Goal: Transaction & Acquisition: Purchase product/service

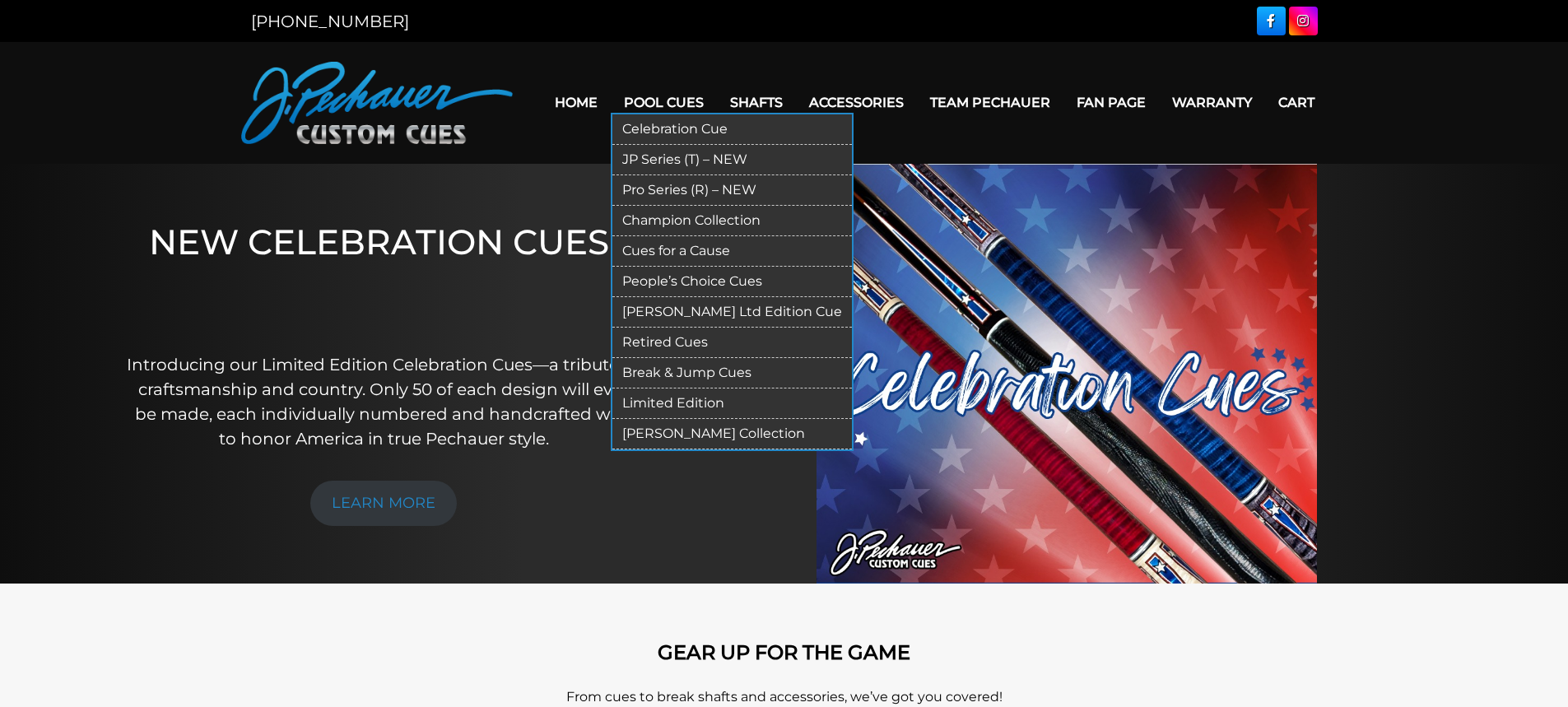
click at [690, 200] on link "Pro Series (R) – NEW" at bounding box center [732, 190] width 240 height 30
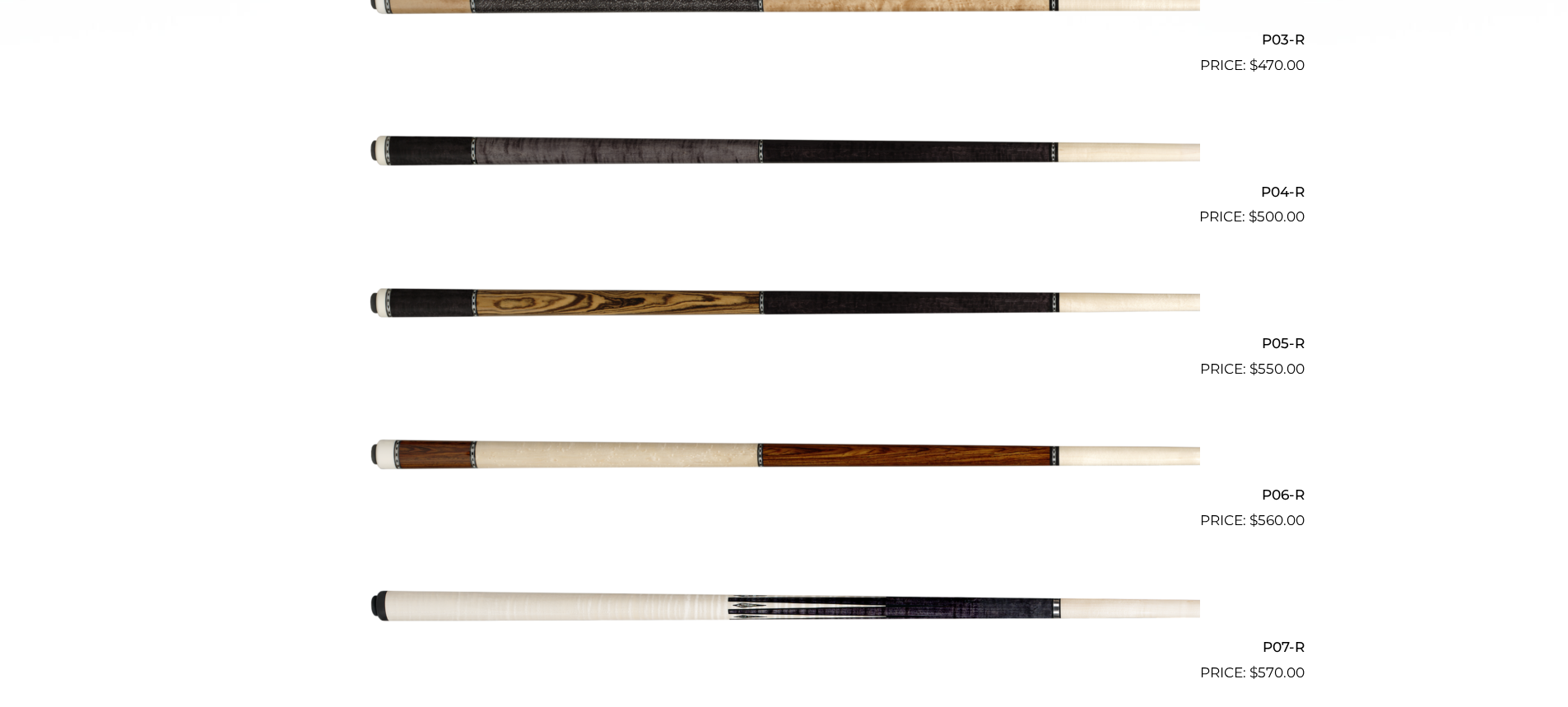
scroll to position [802, 0]
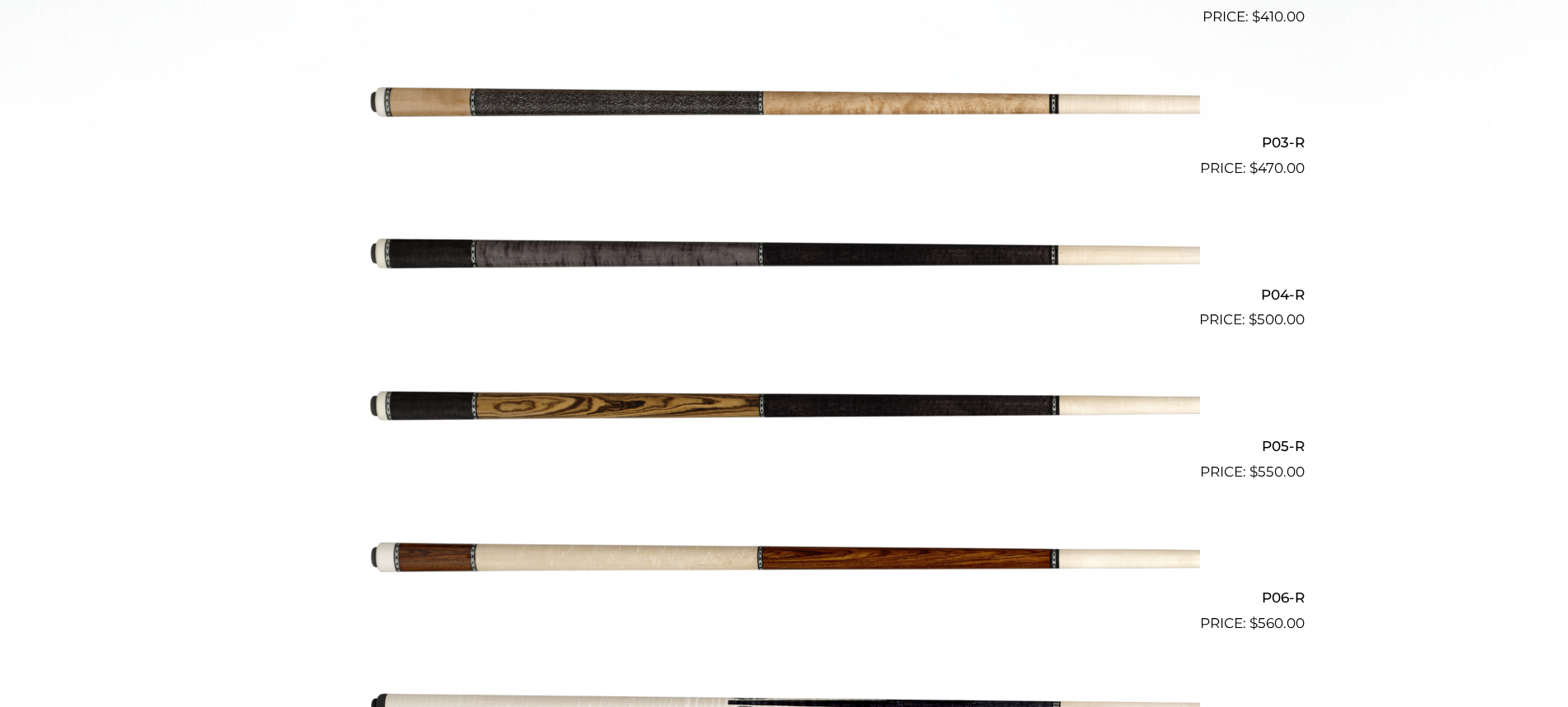
click at [756, 227] on img at bounding box center [784, 255] width 831 height 138
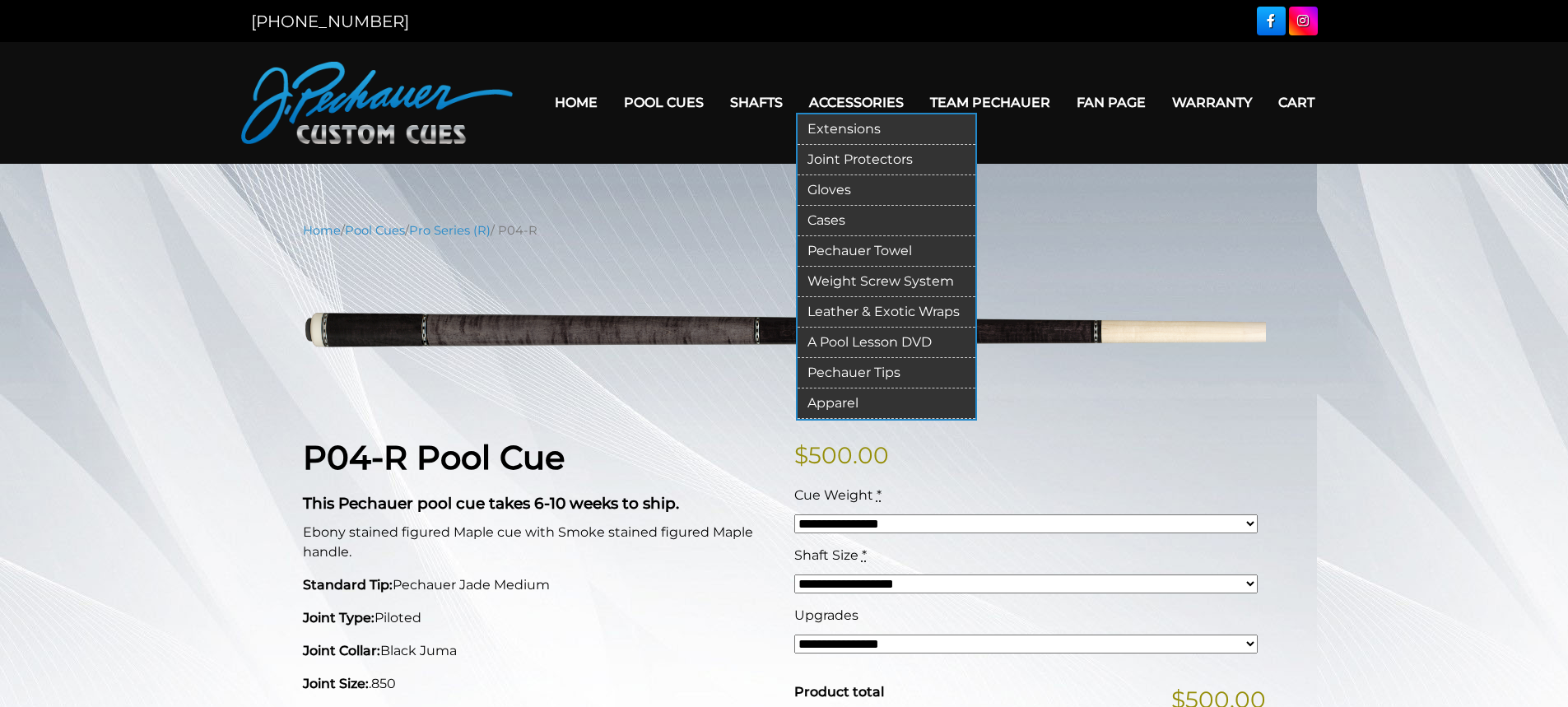
click at [810, 220] on link "Cases" at bounding box center [887, 221] width 178 height 30
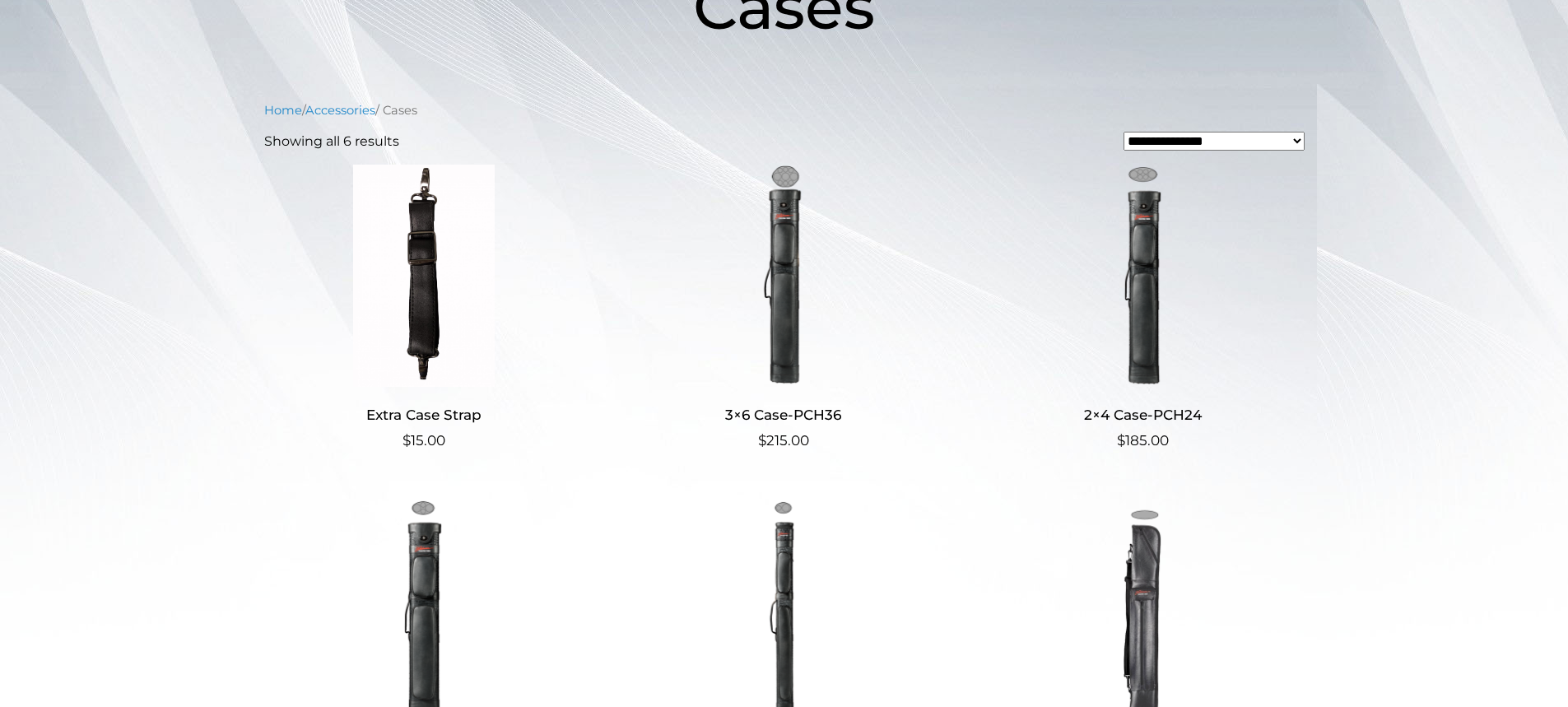
scroll to position [365, 0]
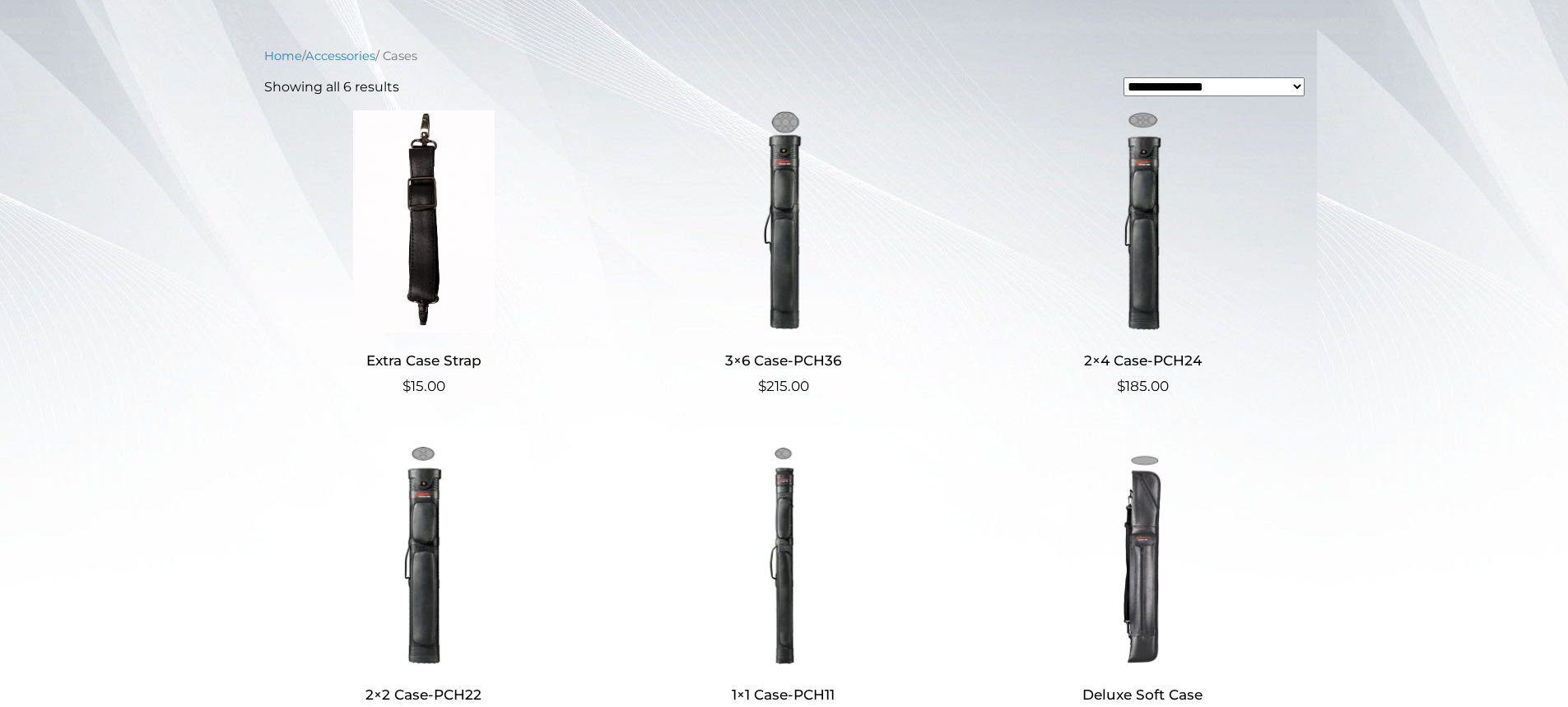
click at [749, 259] on img at bounding box center [783, 221] width 320 height 222
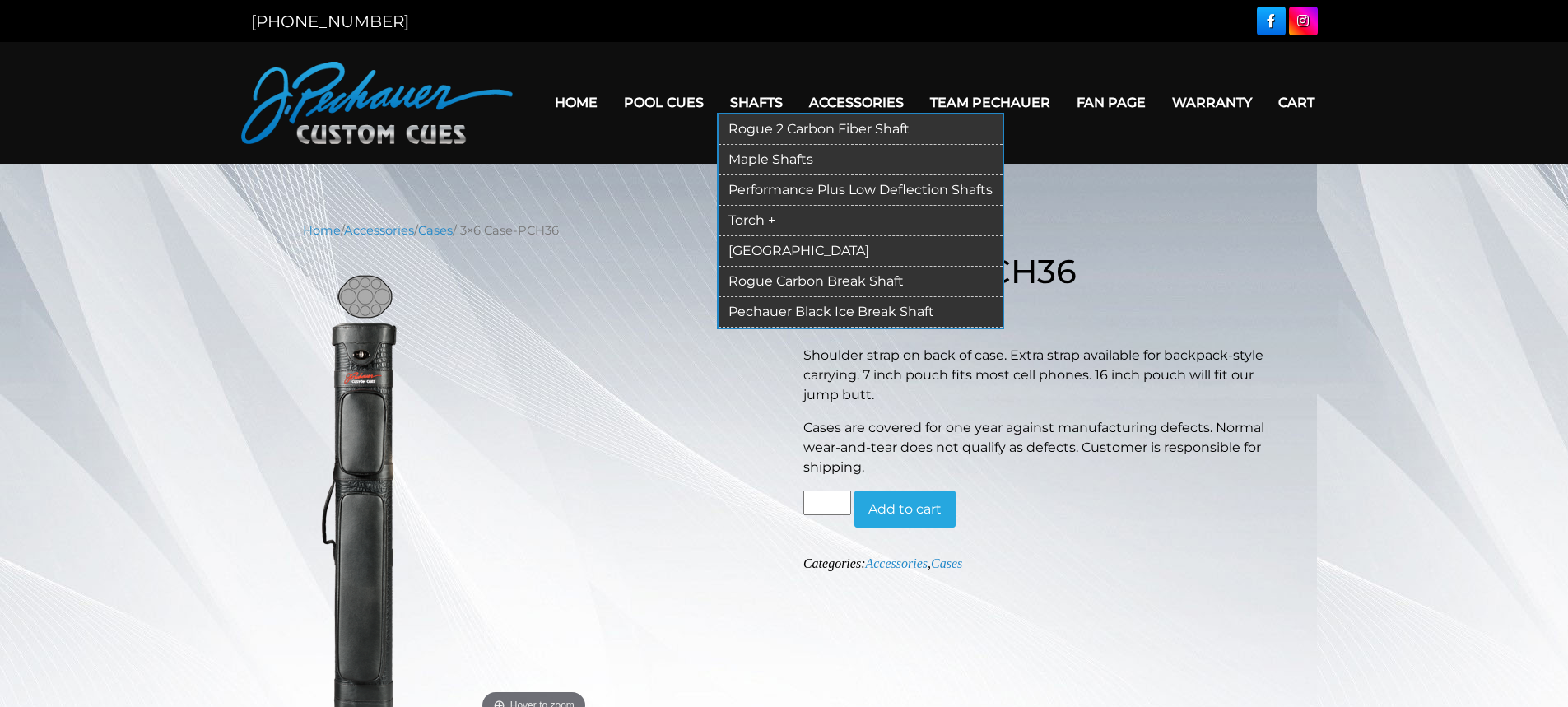
click at [751, 133] on link "Rogue 2 Carbon Fiber Shaft" at bounding box center [861, 130] width 284 height 30
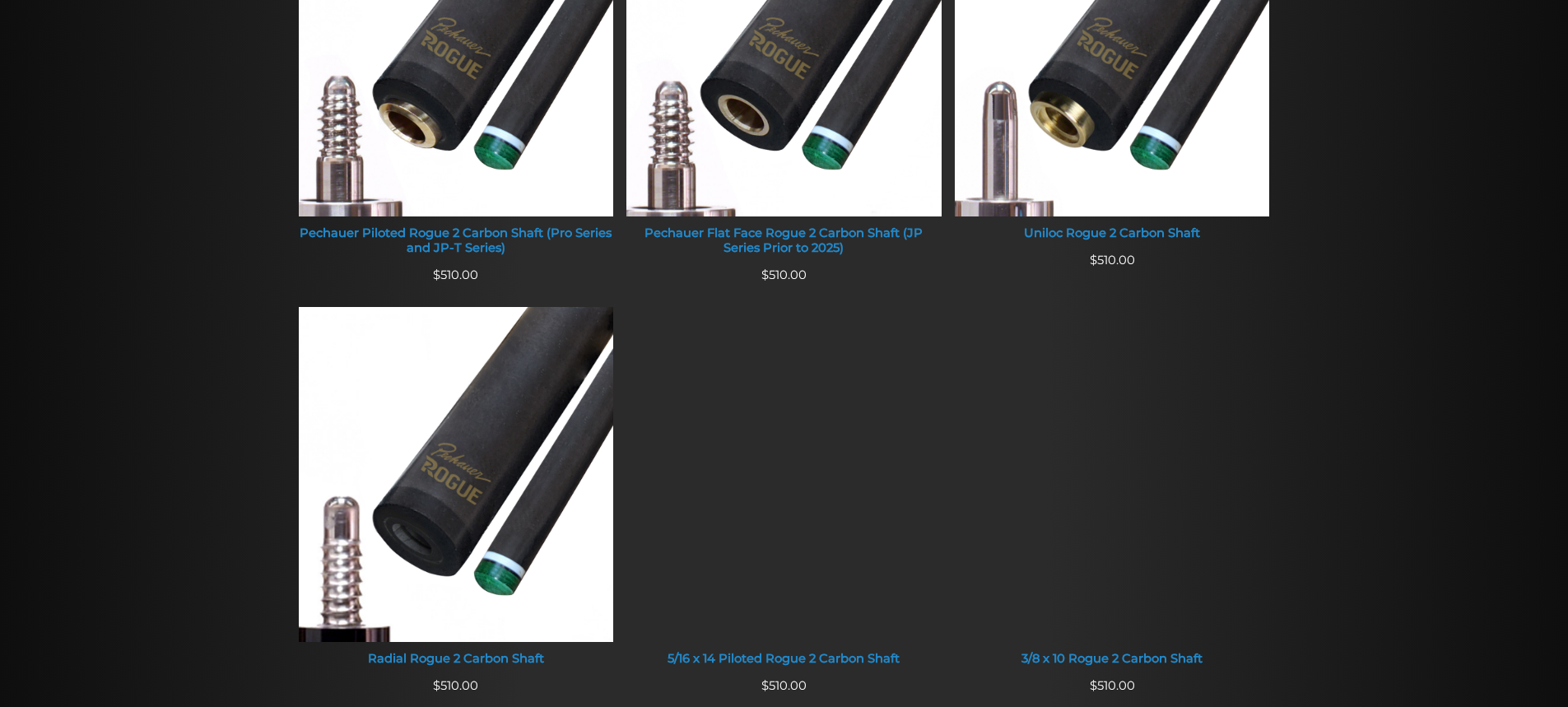
scroll to position [821, 0]
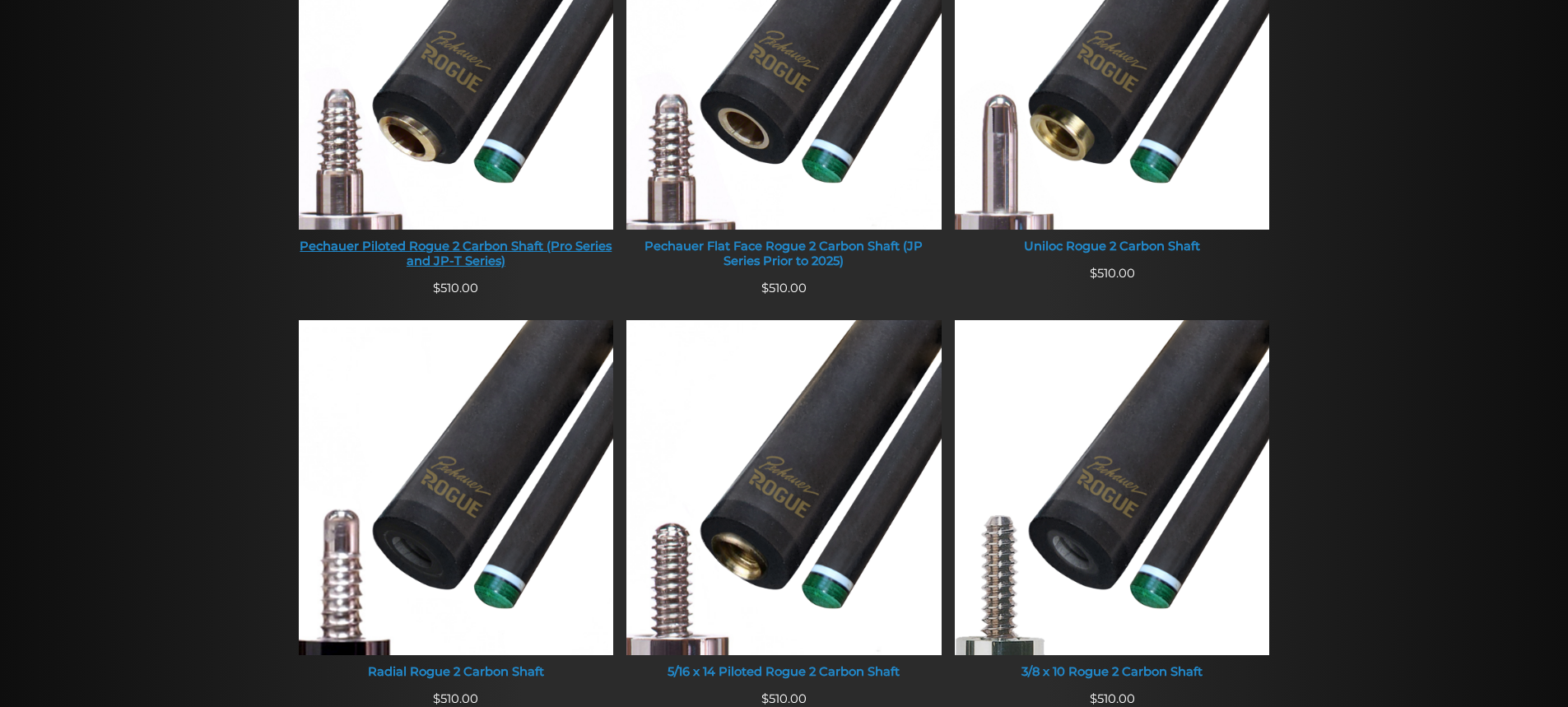
click at [546, 217] on img at bounding box center [456, 62] width 316 height 335
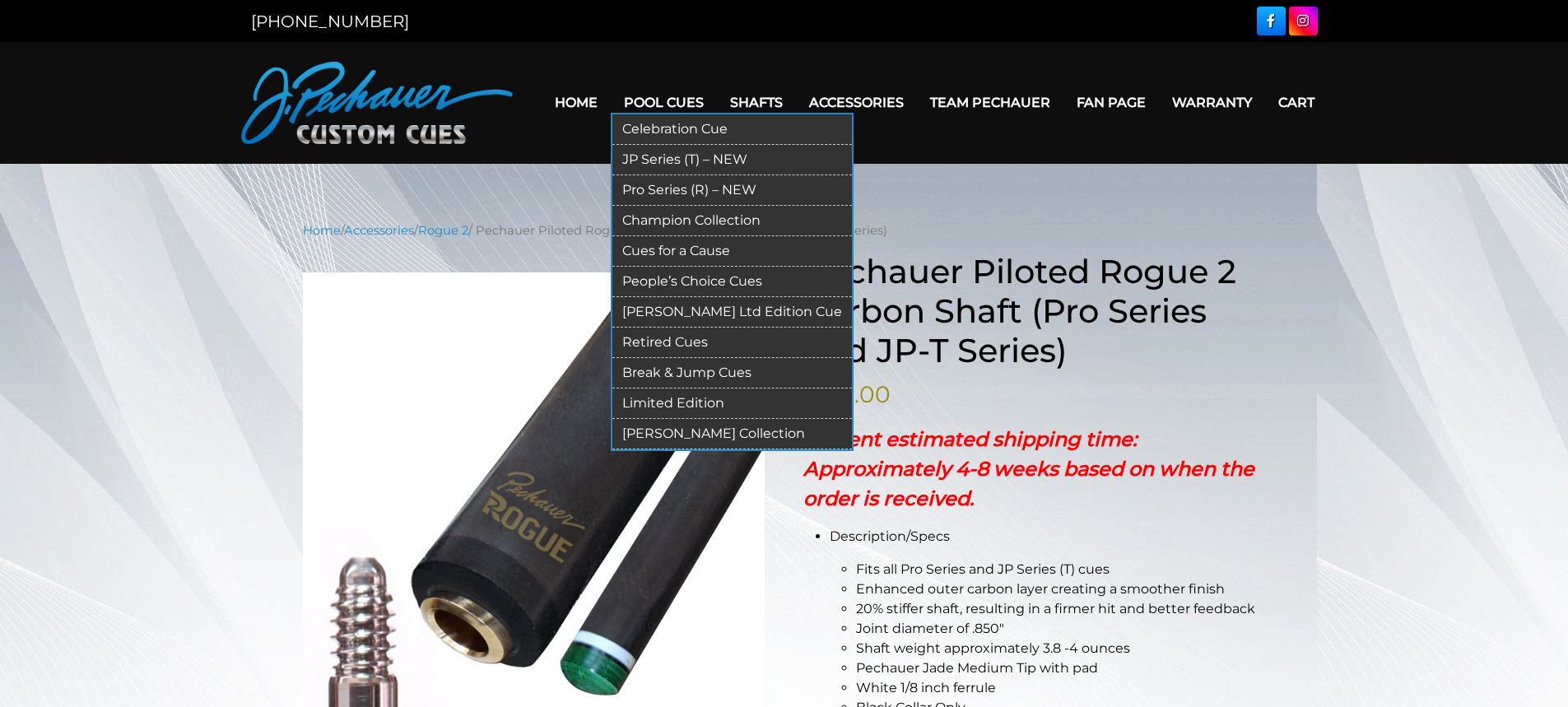
click at [662, 189] on link "Pro Series (R) – NEW" at bounding box center [732, 190] width 240 height 30
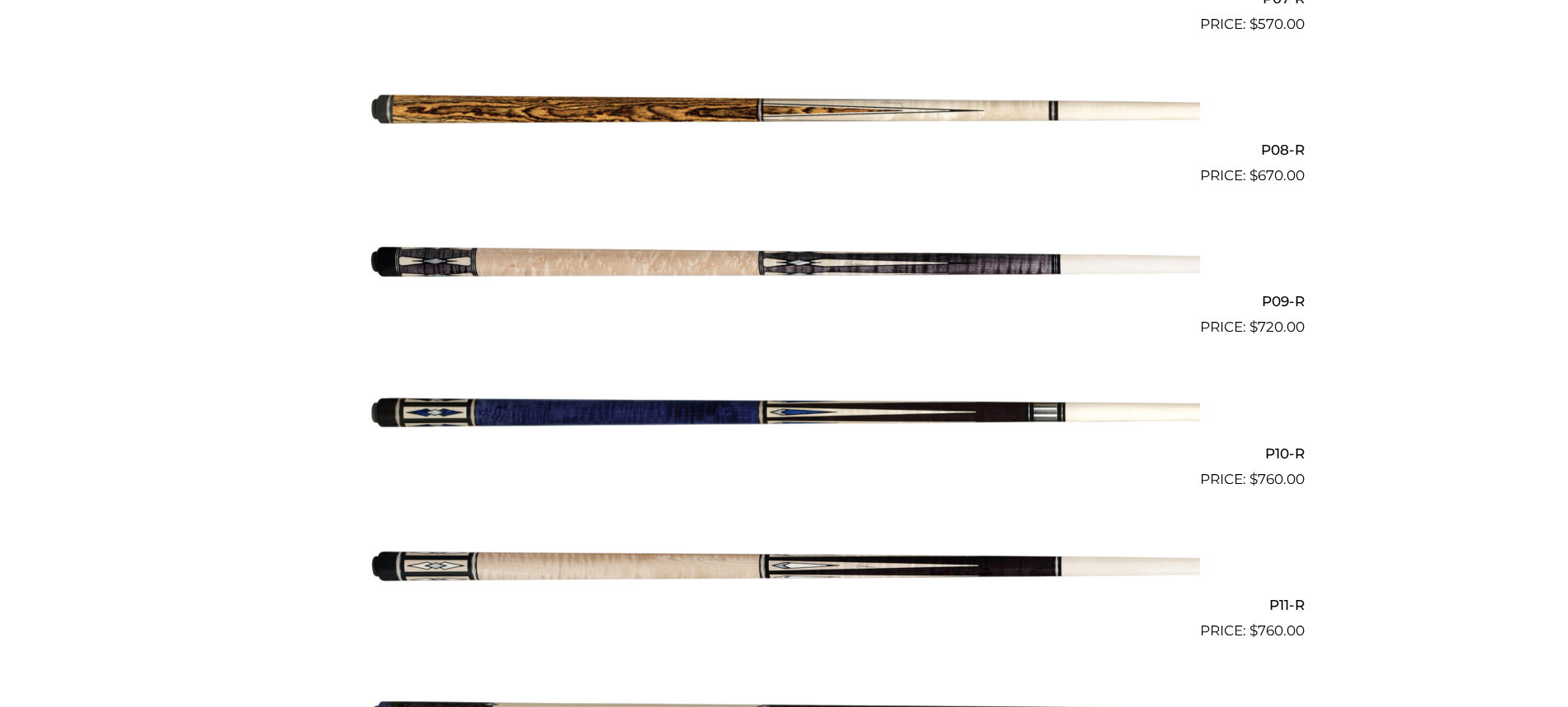
scroll to position [1556, 0]
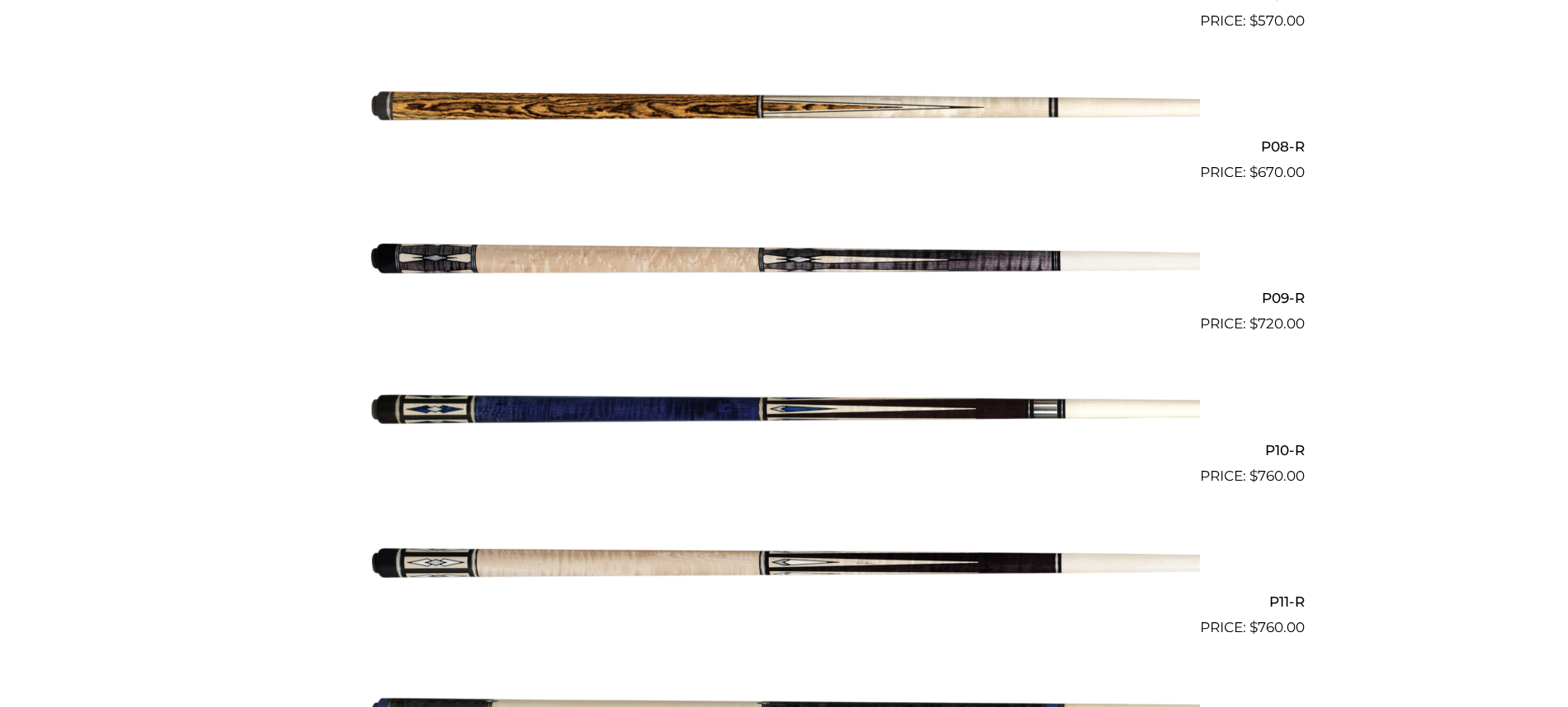
click at [763, 268] on img at bounding box center [784, 260] width 831 height 138
click at [762, 261] on img at bounding box center [784, 260] width 831 height 138
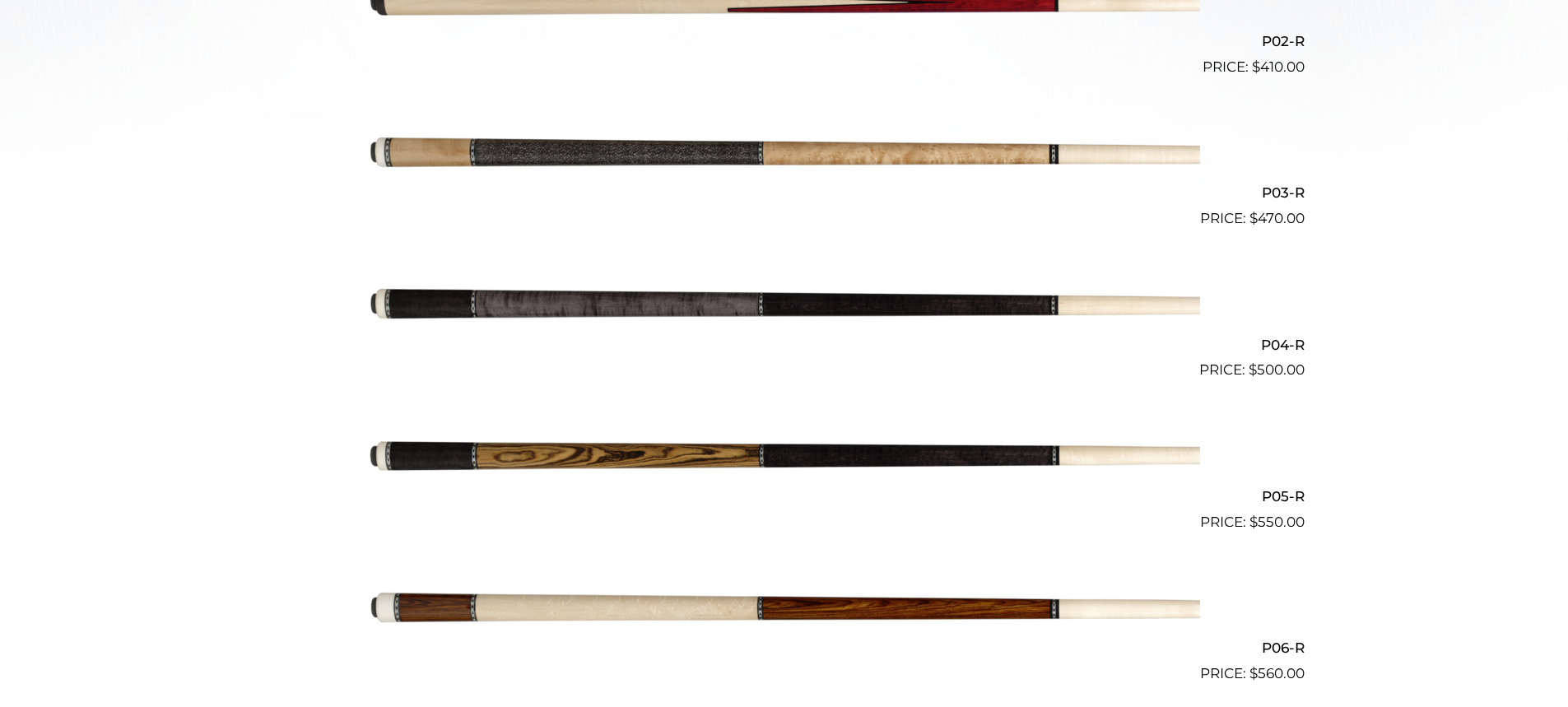
scroll to position [748, 0]
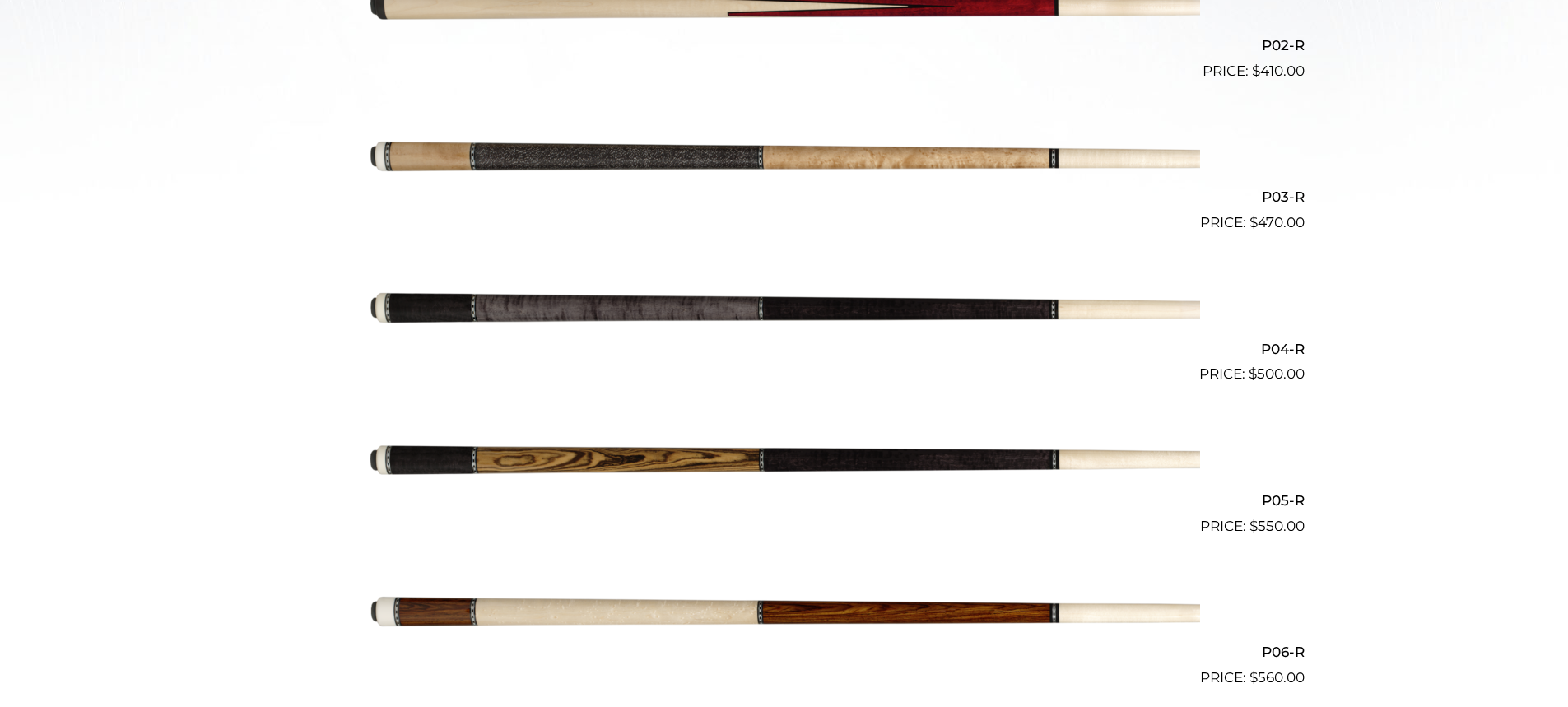
click at [721, 308] on img at bounding box center [784, 310] width 831 height 138
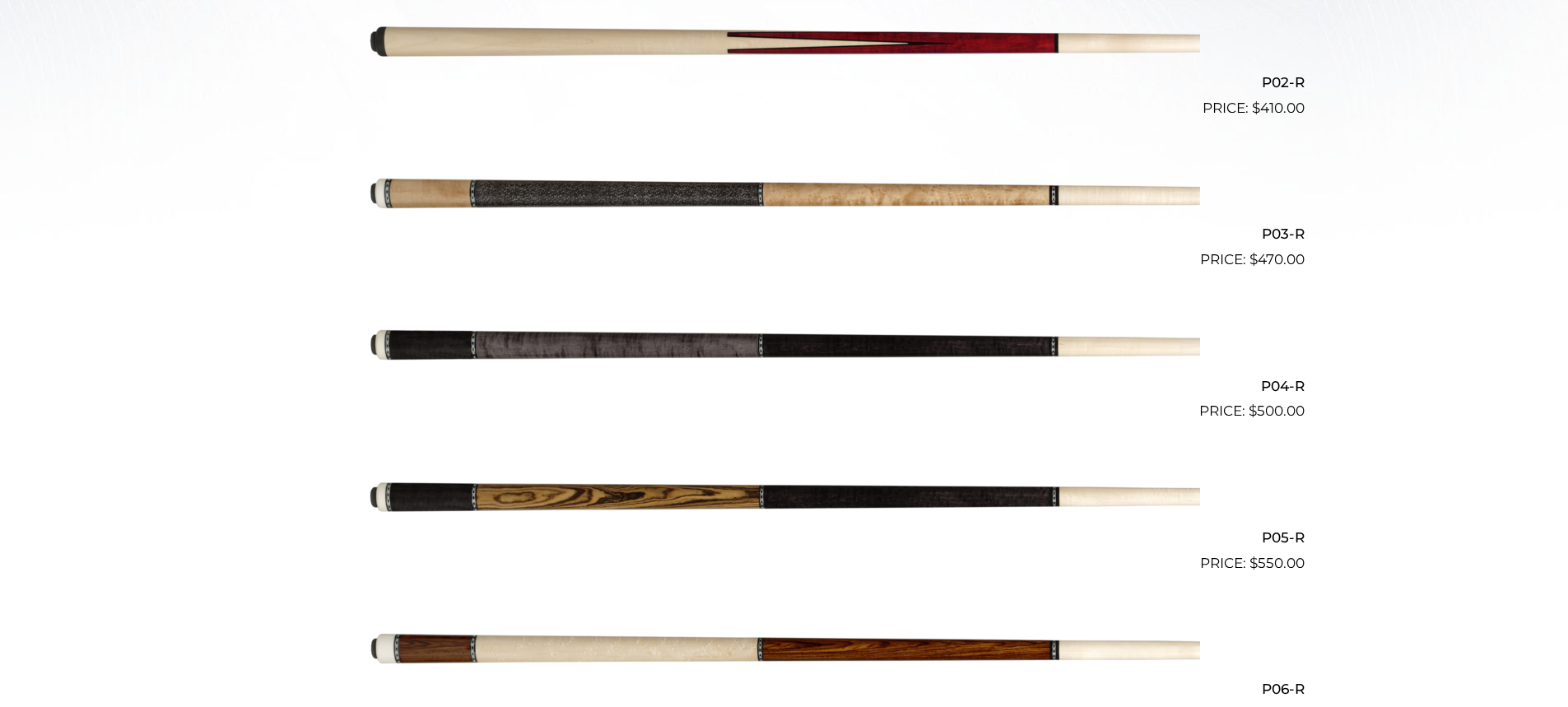
scroll to position [706, 0]
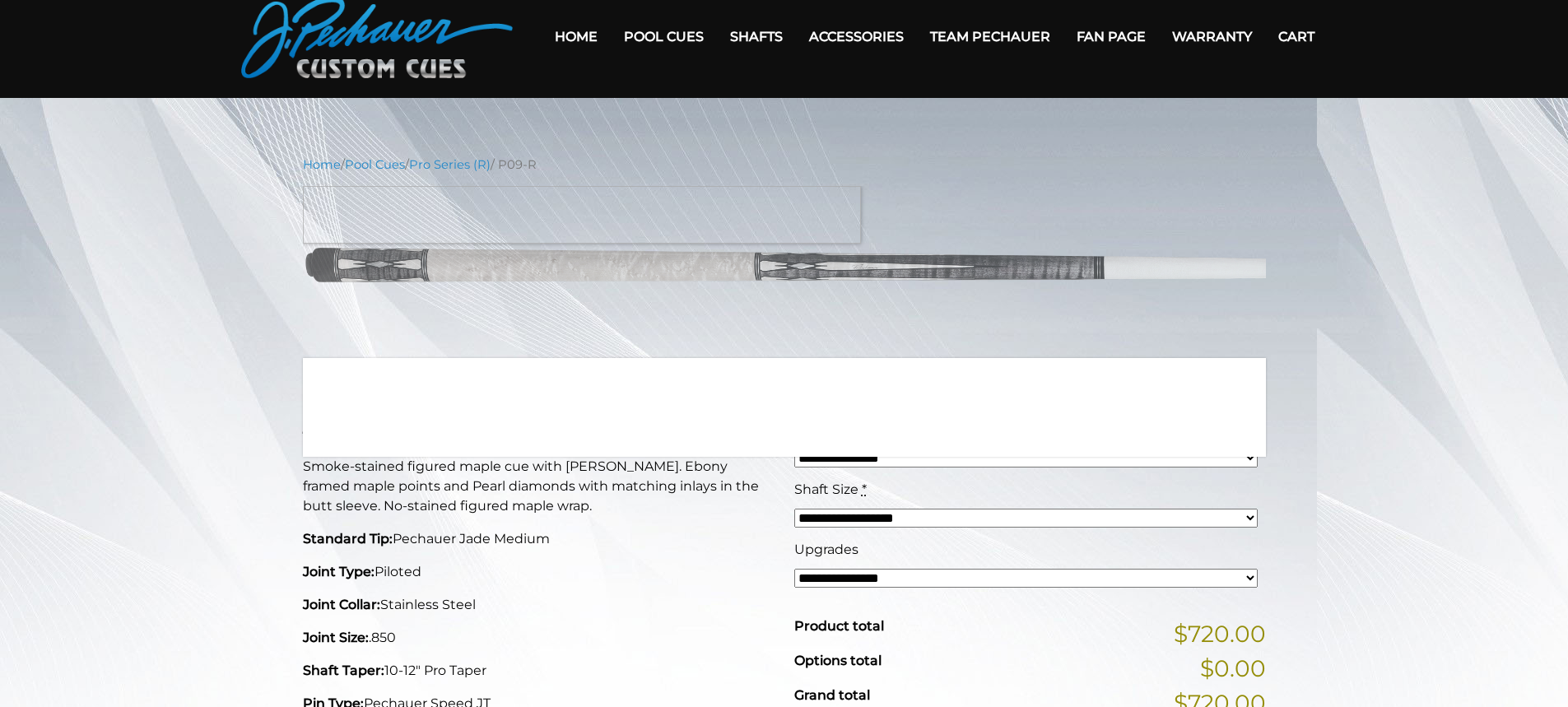
scroll to position [30, 0]
